Goal: Find specific fact: Find specific fact

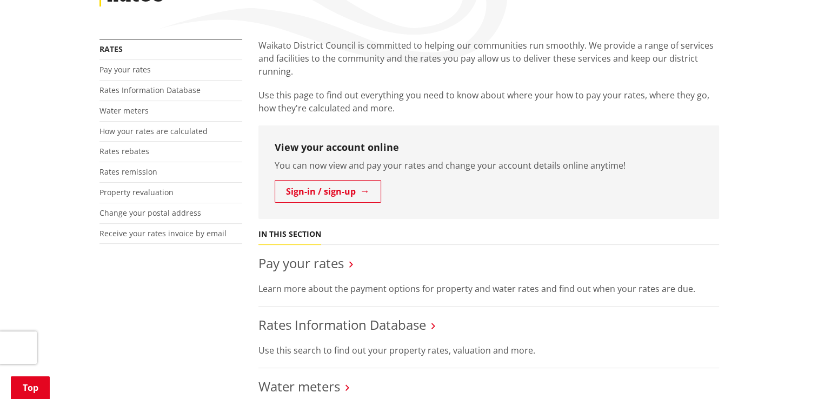
scroll to position [161, 0]
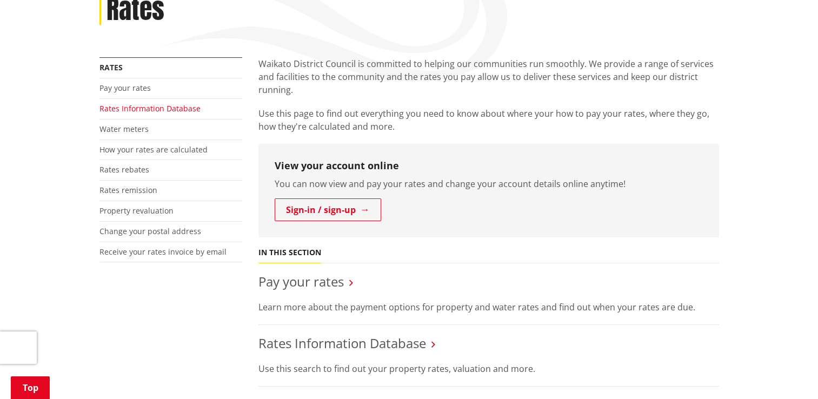
click at [151, 106] on link "Rates Information Database" at bounding box center [149, 108] width 101 height 10
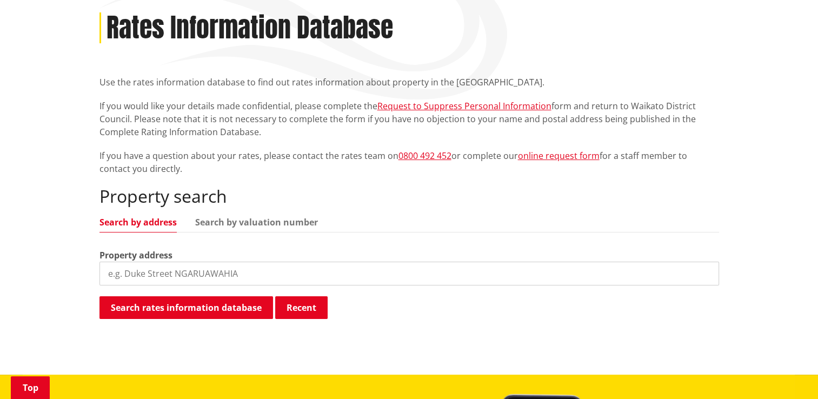
scroll to position [162, 0]
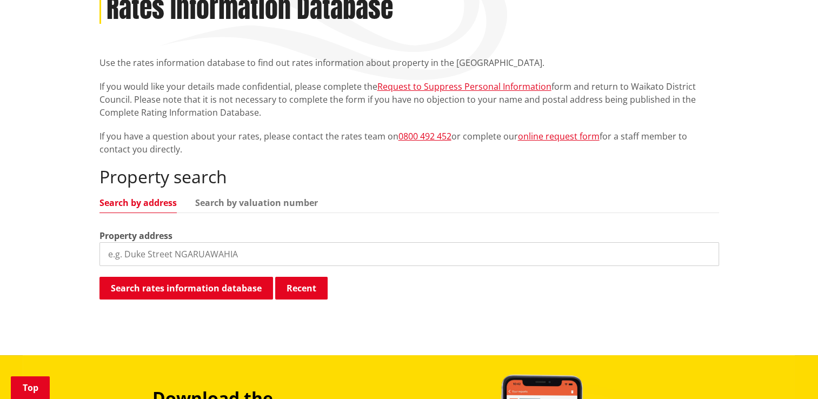
click at [132, 252] on input "search" at bounding box center [408, 254] width 619 height 24
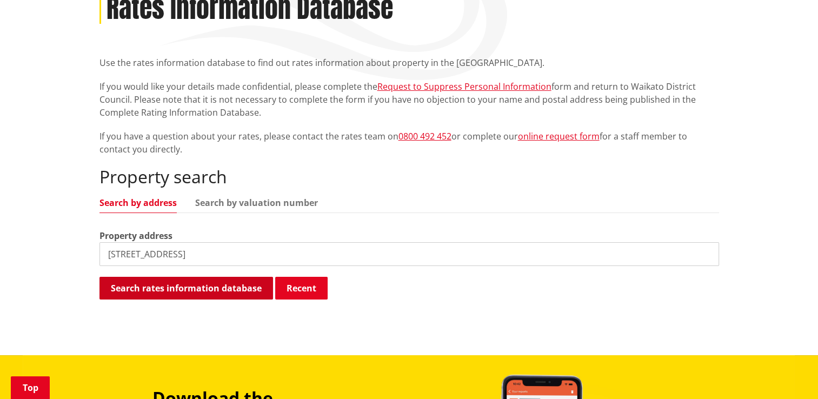
type input "46 Tamahere Drive"
click at [183, 285] on button "Search rates information database" at bounding box center [185, 288] width 173 height 23
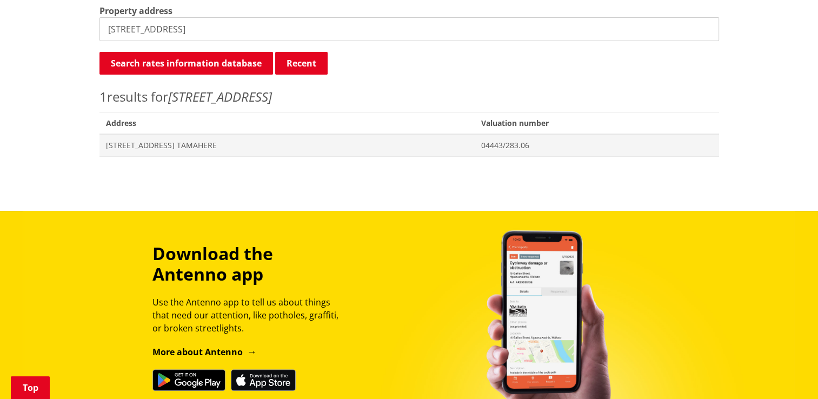
scroll to position [324, 0]
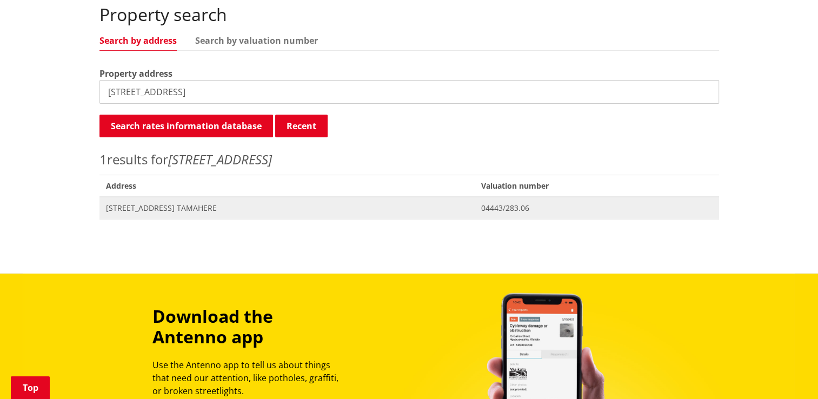
click at [178, 207] on span "[STREET_ADDRESS] TAMAHERE" at bounding box center [287, 208] width 362 height 11
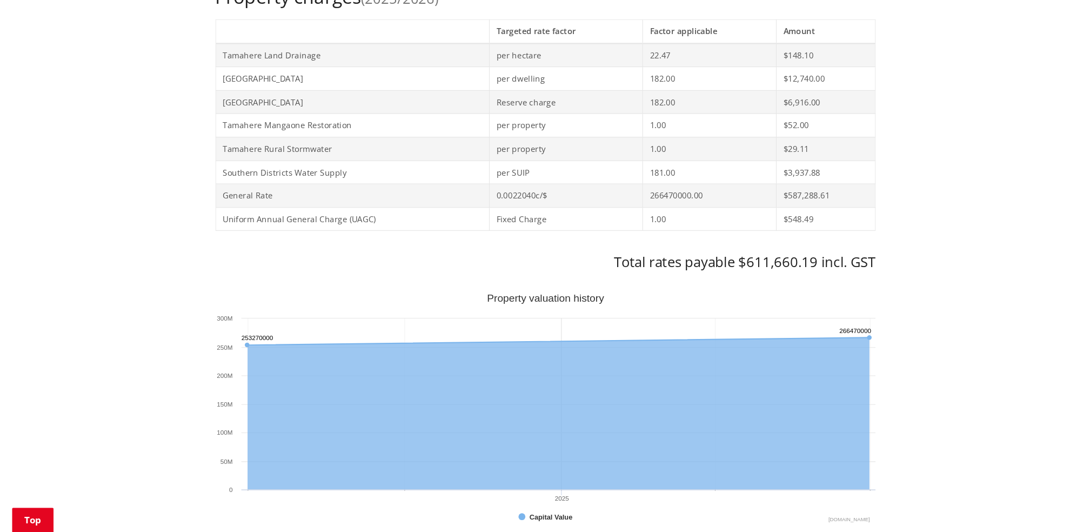
scroll to position [486, 0]
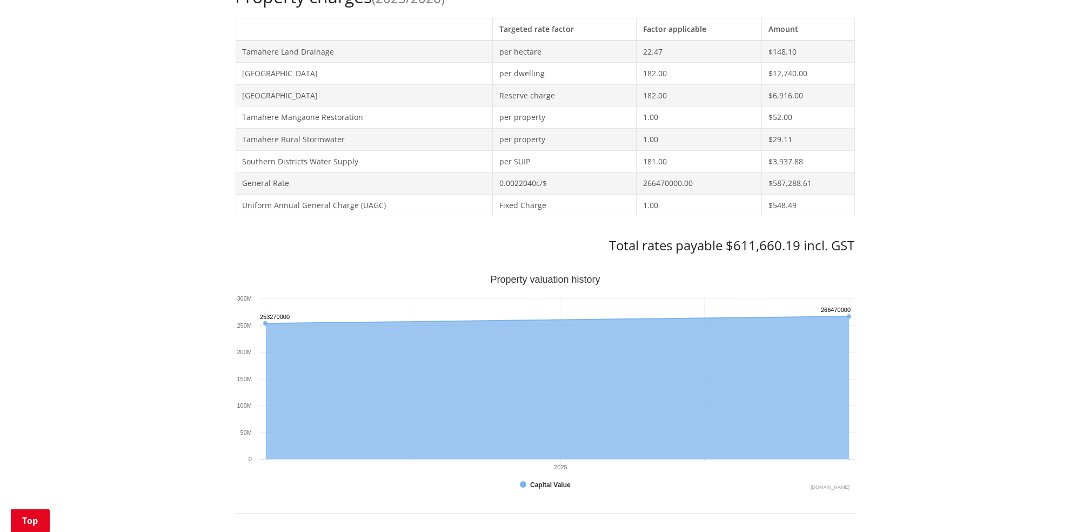
drag, startPoint x: 371, startPoint y: 1, endPoint x: 173, endPoint y: 230, distance: 302.3
click at [173, 230] on div "Home Services and facilities Rates Rates Information Database Rates Information…" at bounding box center [545, 379] width 1090 height 1515
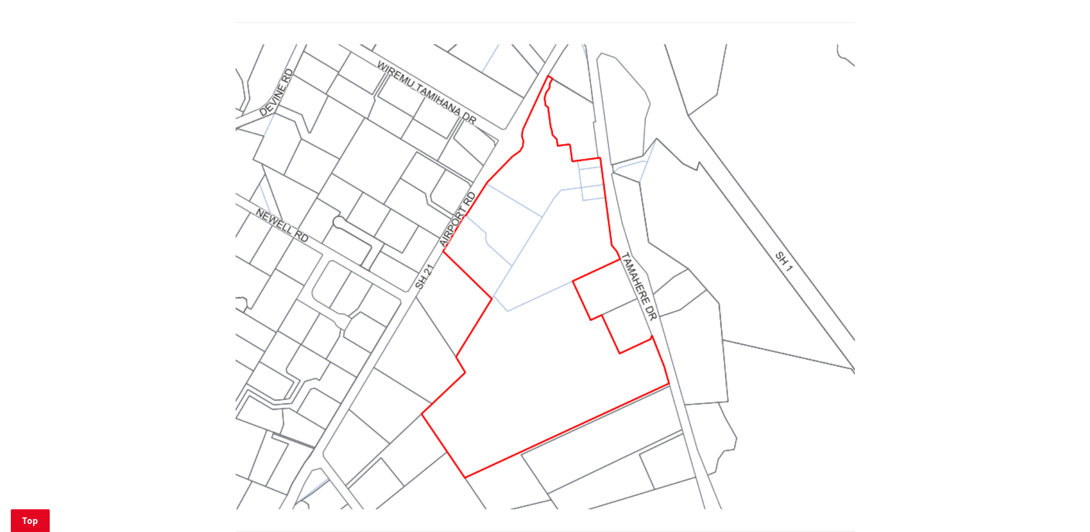
scroll to position [989, 0]
